Goal: Information Seeking & Learning: Compare options

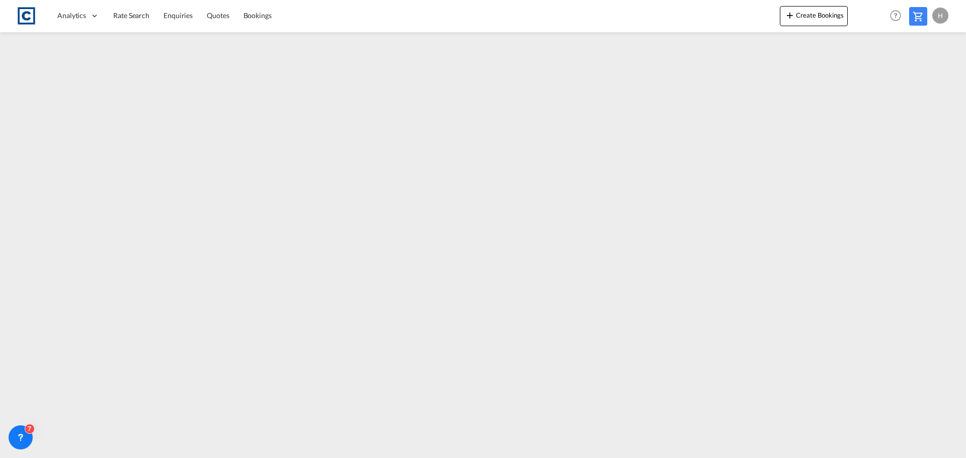
click at [120, 12] on span "Rate Search" at bounding box center [131, 15] width 36 height 9
click at [132, 10] on link "Rate Search" at bounding box center [131, 15] width 51 height 33
click at [128, 16] on span "Rate Search" at bounding box center [131, 15] width 36 height 9
